Goal: Transaction & Acquisition: Purchase product/service

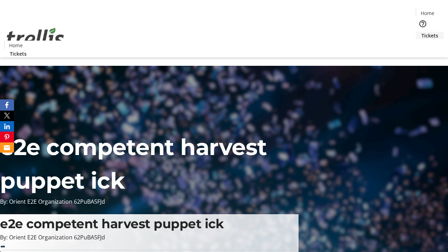
click at [421, 32] on span "Tickets" at bounding box center [429, 35] width 17 height 7
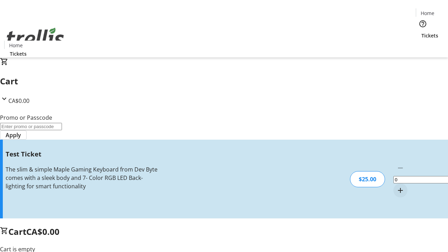
click at [396, 186] on mat-icon "Increment by one" at bounding box center [400, 190] width 8 height 8
type input "1"
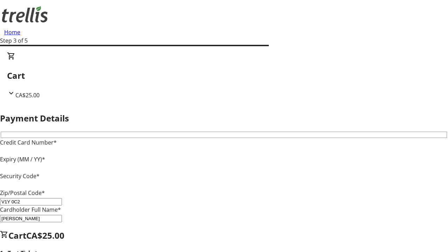
type input "V1Y 0C2"
